Goal: Task Accomplishment & Management: Manage account settings

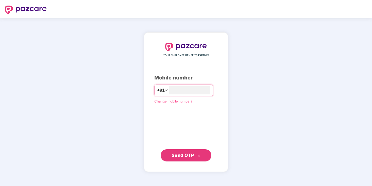
type input "**********"
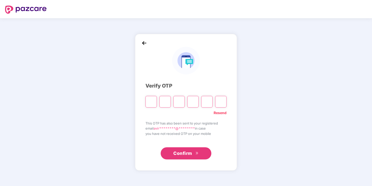
type input "*"
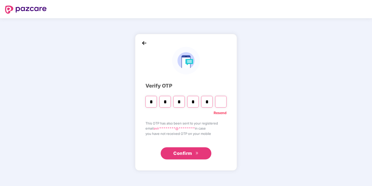
type input "*"
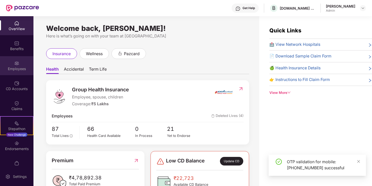
click at [21, 69] on div "Employees" at bounding box center [16, 68] width 33 height 5
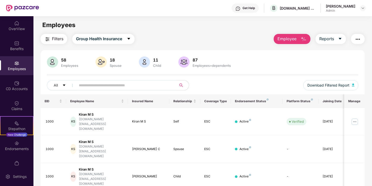
click at [300, 40] on img "button" at bounding box center [303, 39] width 6 height 6
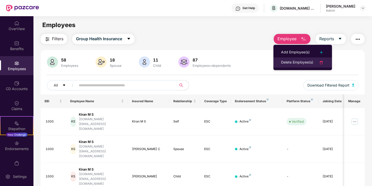
click at [307, 63] on div "Delete Employee(s)" at bounding box center [297, 63] width 32 height 6
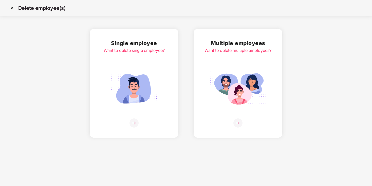
click at [144, 85] on img at bounding box center [134, 89] width 57 height 40
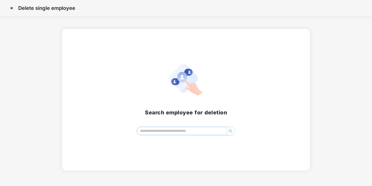
click at [191, 128] on input "search" at bounding box center [182, 131] width 90 height 8
drag, startPoint x: 156, startPoint y: 131, endPoint x: 92, endPoint y: 121, distance: 64.4
click at [100, 125] on div "Search employee for deletion suhu ****" at bounding box center [186, 99] width 236 height 71
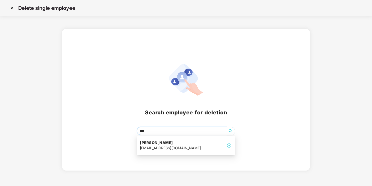
type input "****"
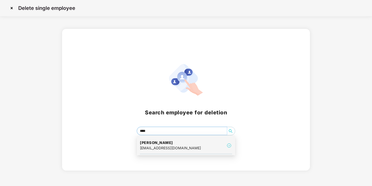
click at [203, 148] on div "[PERSON_NAME] [PERSON_NAME][EMAIL_ADDRESS][DOMAIN_NAME]" at bounding box center [186, 145] width 92 height 17
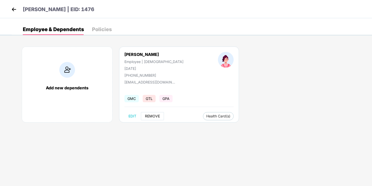
click at [154, 116] on span "REMOVE" at bounding box center [152, 116] width 15 height 4
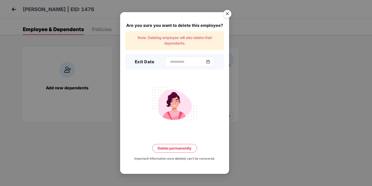
click at [210, 62] on img at bounding box center [208, 62] width 4 height 4
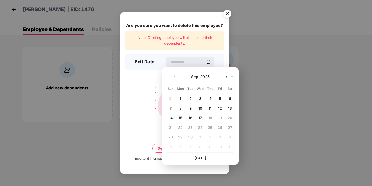
click at [211, 98] on span "4" at bounding box center [210, 99] width 2 height 4
type input "**********"
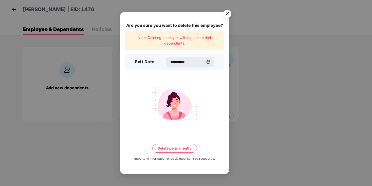
click at [183, 151] on button "Delete permanently" at bounding box center [174, 148] width 45 height 9
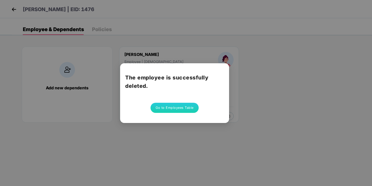
click at [184, 107] on button "Go to Employees Table" at bounding box center [174, 108] width 48 height 10
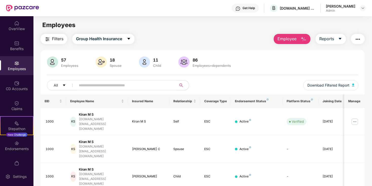
click at [308, 38] on button "Employee" at bounding box center [292, 39] width 37 height 10
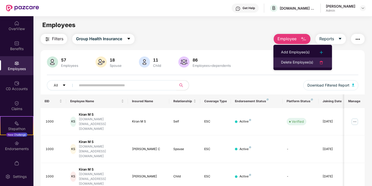
click at [297, 61] on div "Delete Employee(s)" at bounding box center [297, 63] width 32 height 6
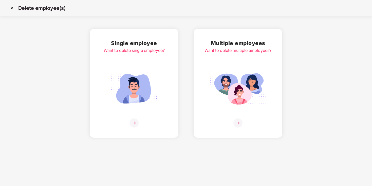
click at [141, 98] on img at bounding box center [134, 89] width 57 height 40
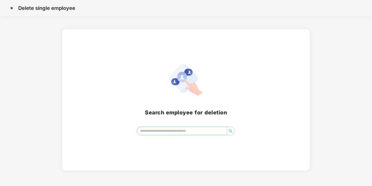
click at [169, 130] on input "search" at bounding box center [182, 131] width 90 height 8
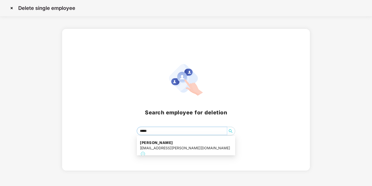
type input "******"
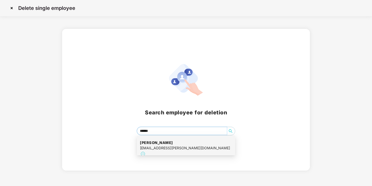
click at [180, 152] on div "[PERSON_NAME] [PERSON_NAME][EMAIL_ADDRESS][PERSON_NAME][DOMAIN_NAME]" at bounding box center [186, 148] width 92 height 23
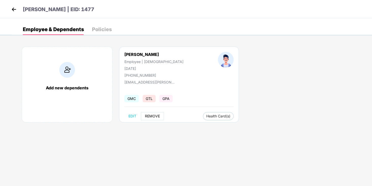
click at [152, 117] on span "REMOVE" at bounding box center [152, 116] width 15 height 4
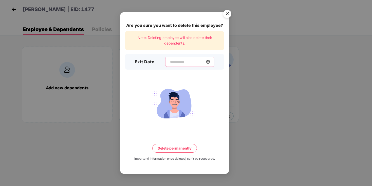
click at [191, 61] on input at bounding box center [187, 61] width 36 height 5
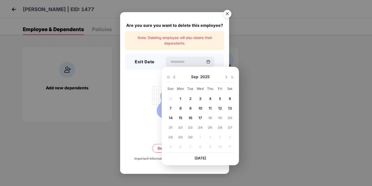
click at [171, 117] on span "14" at bounding box center [171, 118] width 4 height 4
type input "**********"
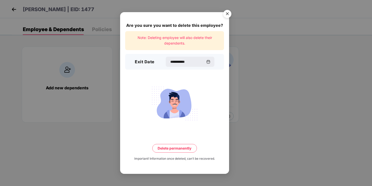
click at [192, 149] on button "Delete permanently" at bounding box center [174, 148] width 45 height 9
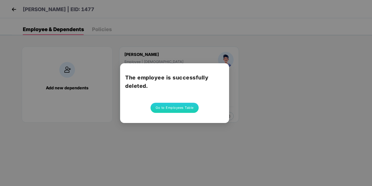
click at [181, 110] on button "Go to Employees Table" at bounding box center [174, 108] width 48 height 10
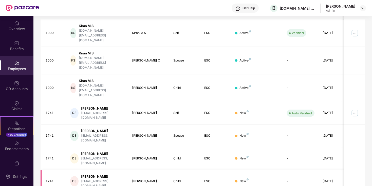
scroll to position [125, 0]
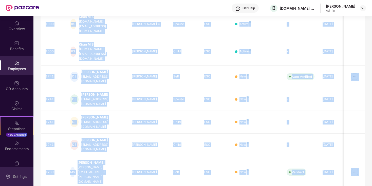
drag, startPoint x: 331, startPoint y: 202, endPoint x: 0, endPoint y: 177, distance: 331.8
click at [311, 186] on html "Get Help B [DOMAIN_NAME] Global ([GEOGRAPHIC_DATA]) Private Limited Aviran [PER…" at bounding box center [186, 93] width 372 height 186
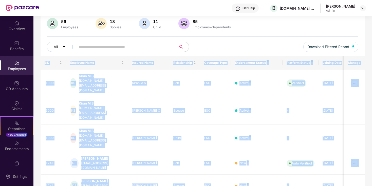
scroll to position [6, 0]
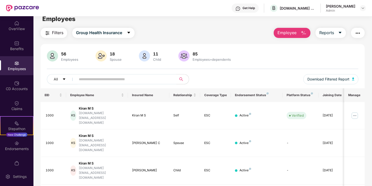
click at [167, 28] on div "Filters Group Health Insurance Employee Reports" at bounding box center [203, 33] width 324 height 10
